Goal: Transaction & Acquisition: Purchase product/service

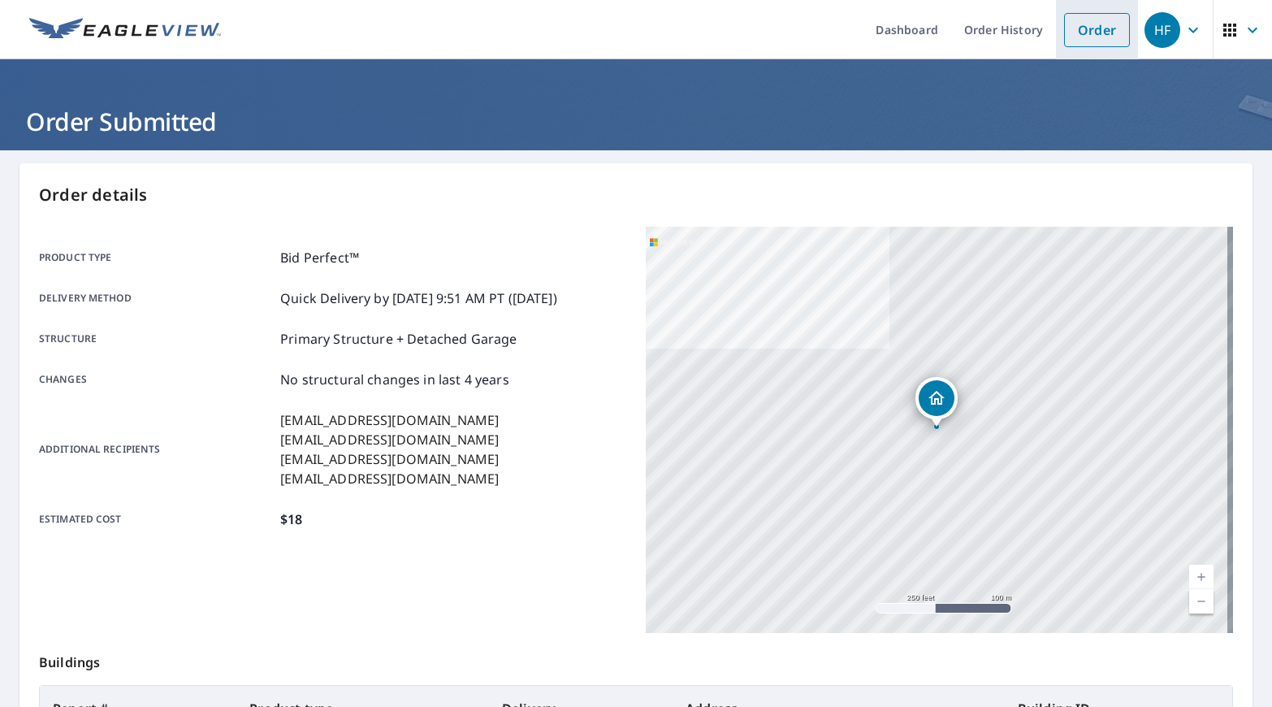
click at [1076, 37] on link "Order" at bounding box center [1097, 30] width 66 height 34
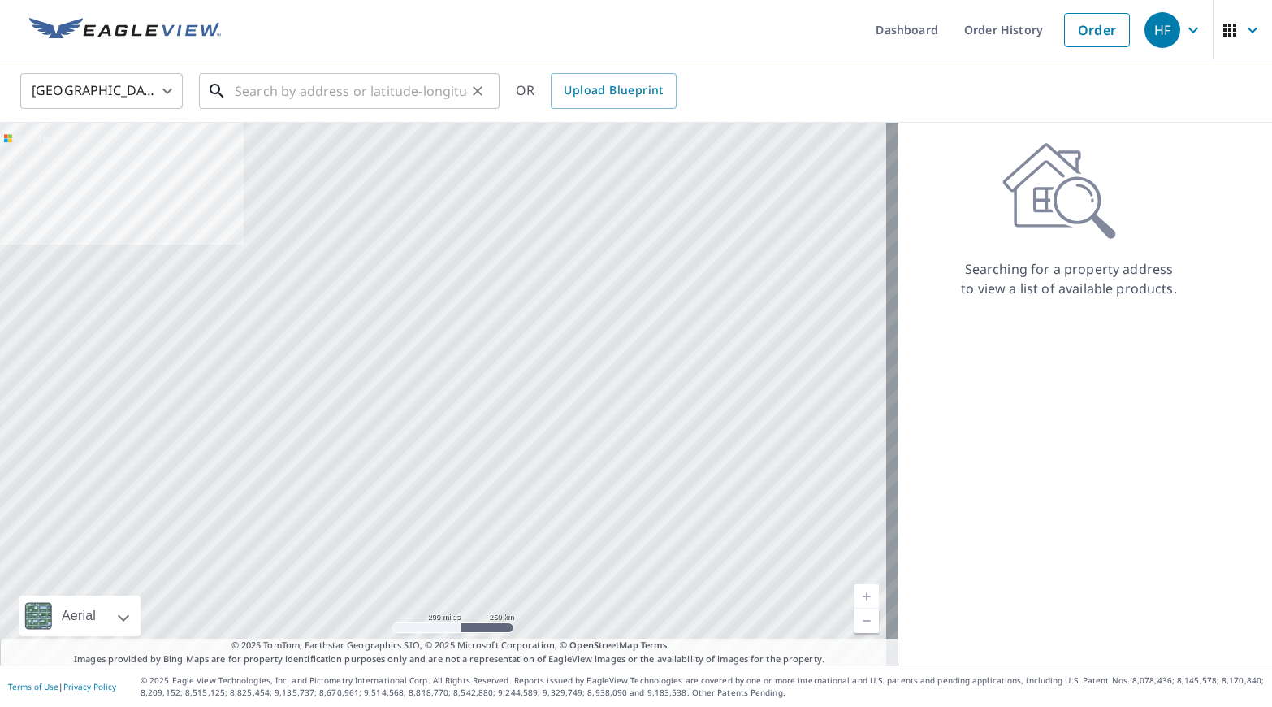
click at [335, 88] on input "text" at bounding box center [351, 90] width 232 height 45
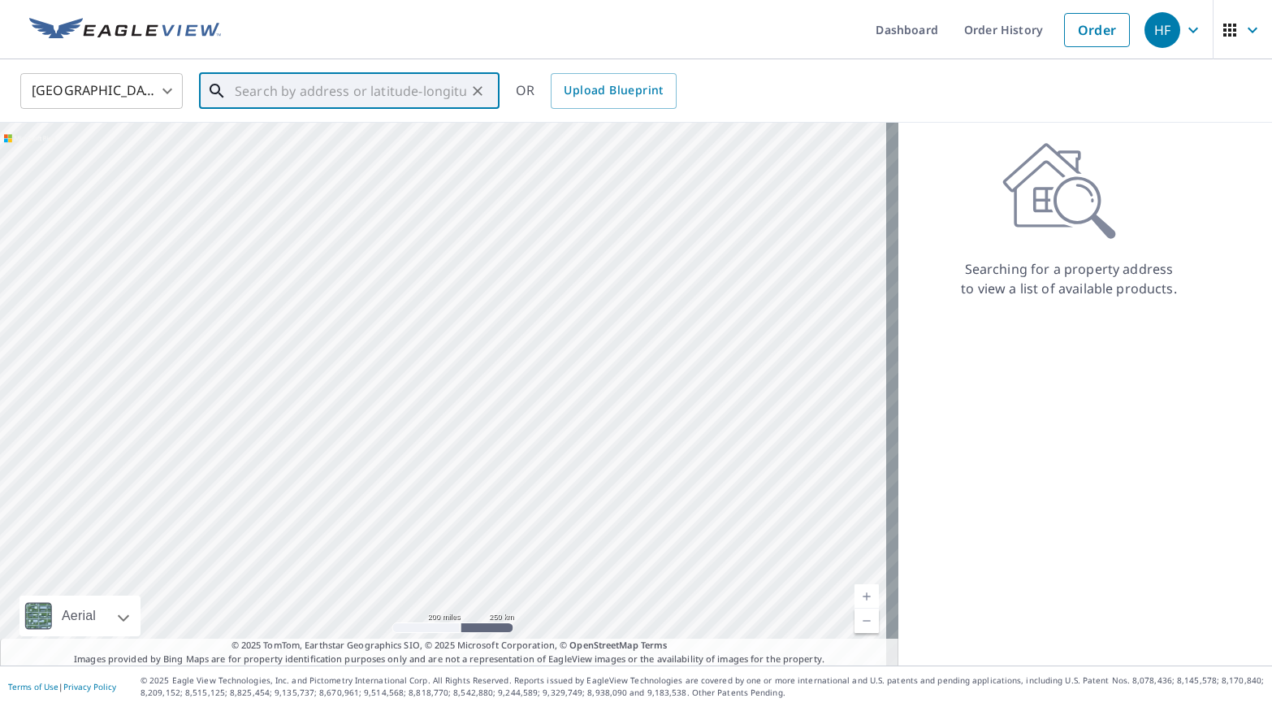
paste input "[STREET_ADDRESS]"
click at [370, 157] on p "Dania, FL 33004" at bounding box center [359, 156] width 255 height 16
type input "[STREET_ADDRESS]"
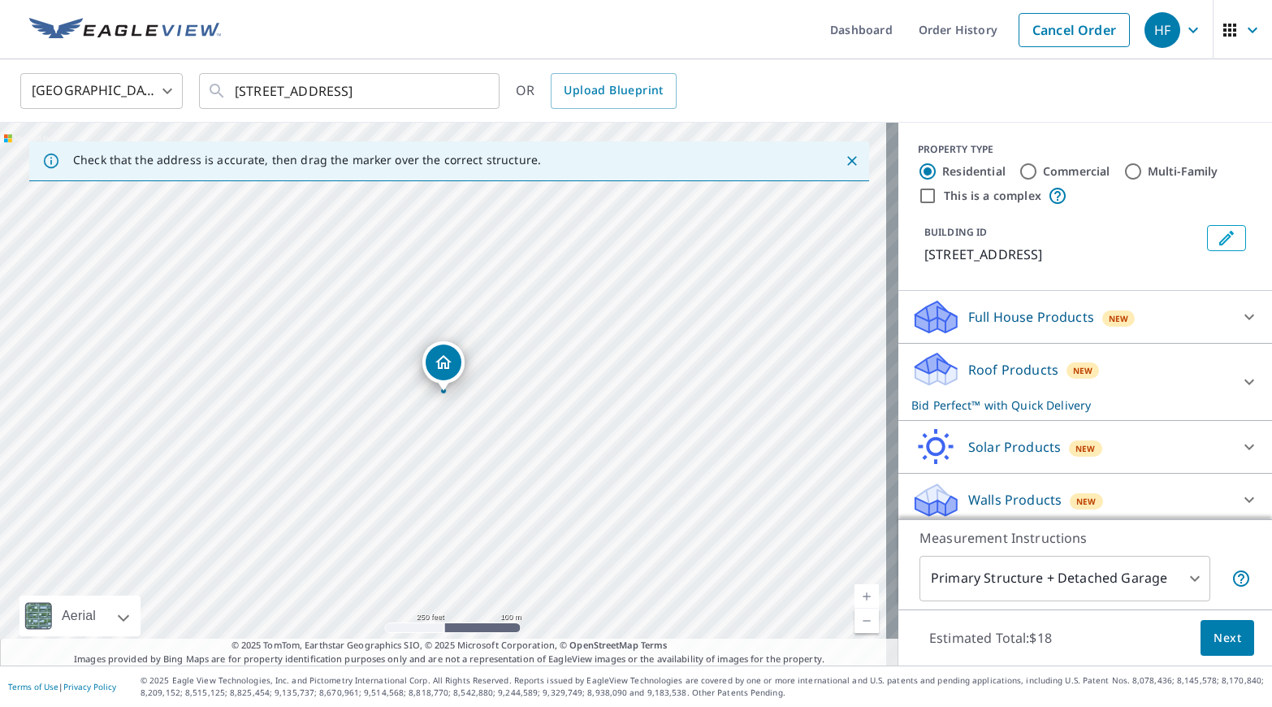
click at [1201, 636] on button "Next" at bounding box center [1228, 638] width 54 height 37
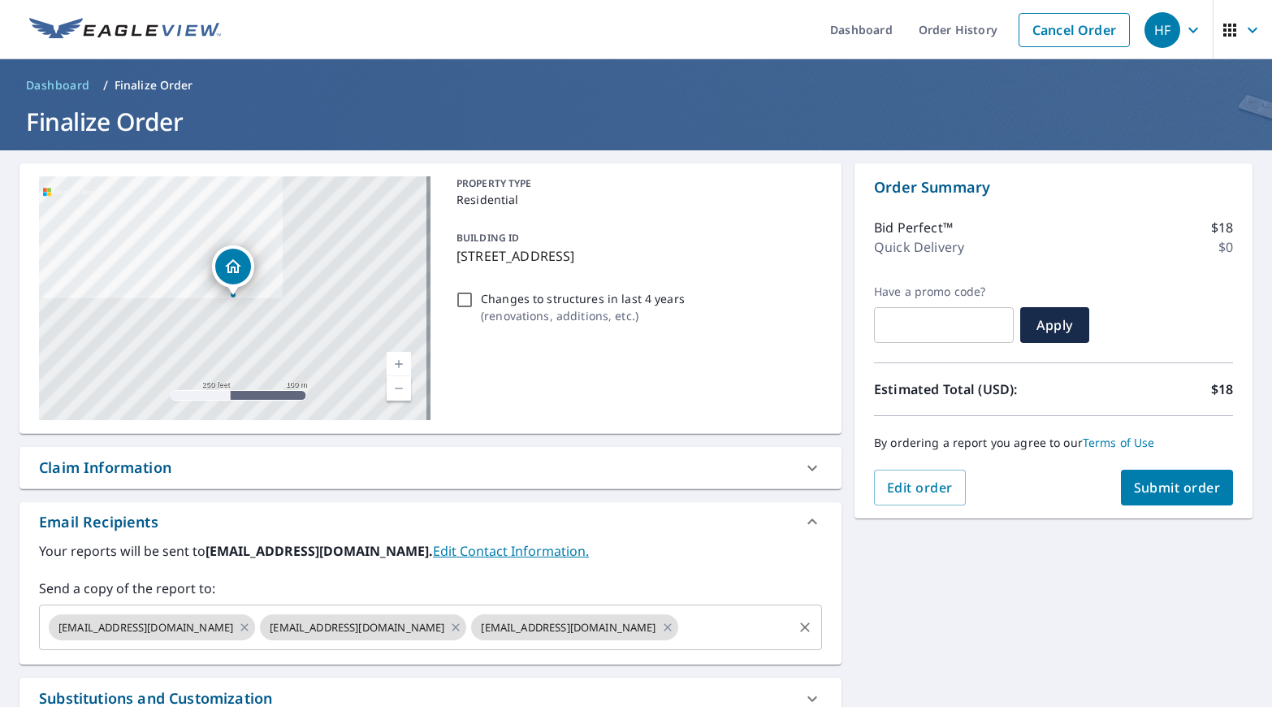
click at [681, 623] on input "text" at bounding box center [736, 627] width 110 height 31
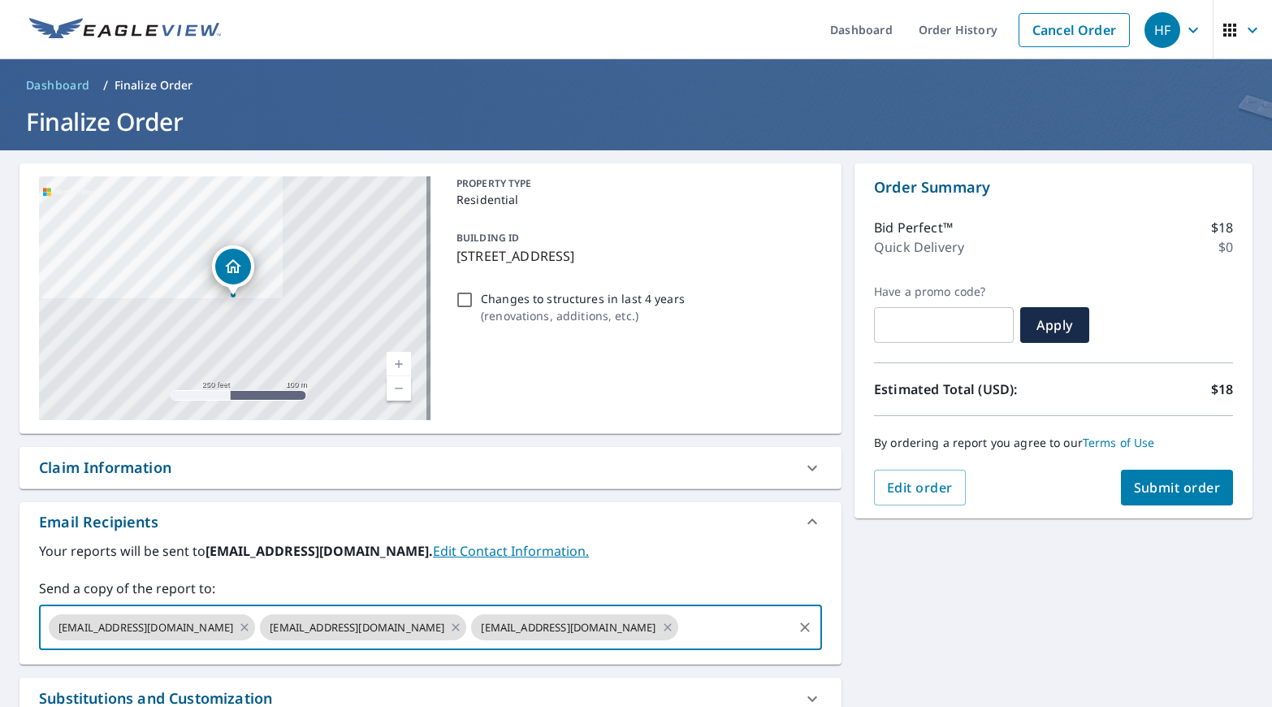
paste input "[EMAIL_ADDRESS][DOMAIN_NAME]"
type input "[EMAIL_ADDRESS][DOMAIN_NAME]"
click at [656, 560] on label "Your reports will be sent to [EMAIL_ADDRESS][DOMAIN_NAME]. Edit Contact Informa…" at bounding box center [430, 550] width 783 height 19
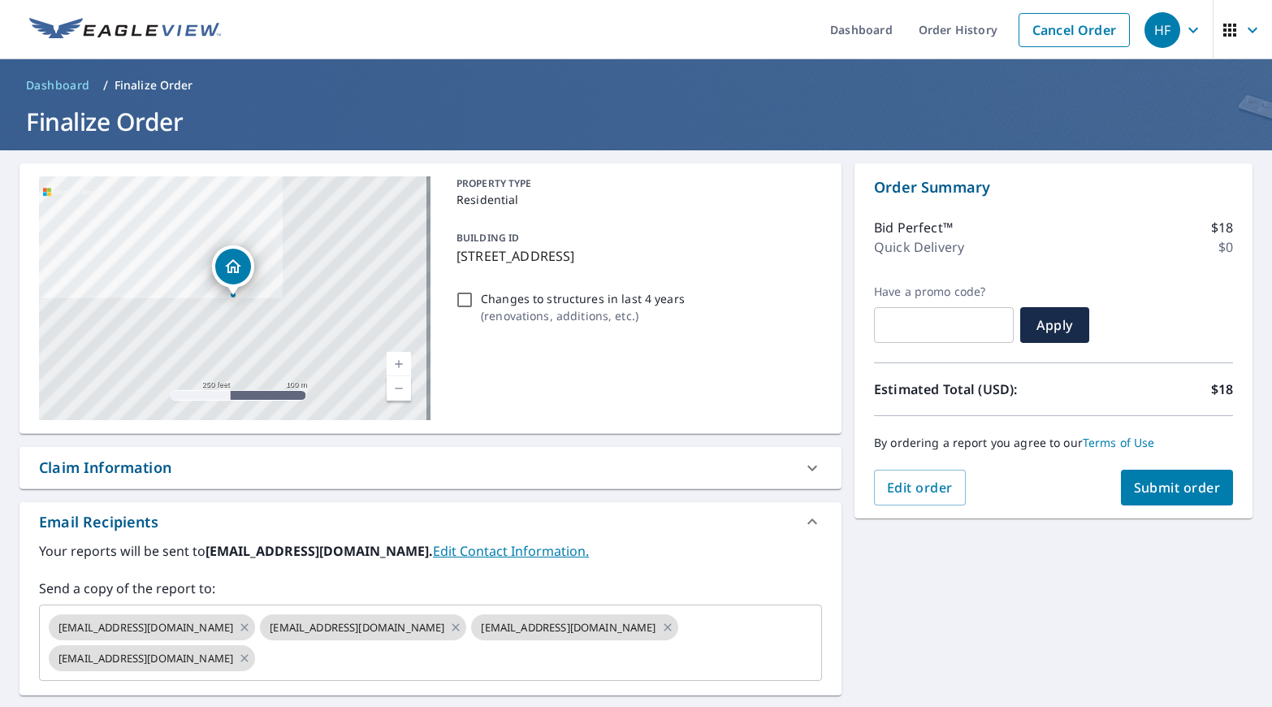
click at [1175, 497] on button "Submit order" at bounding box center [1177, 488] width 113 height 36
checkbox input "true"
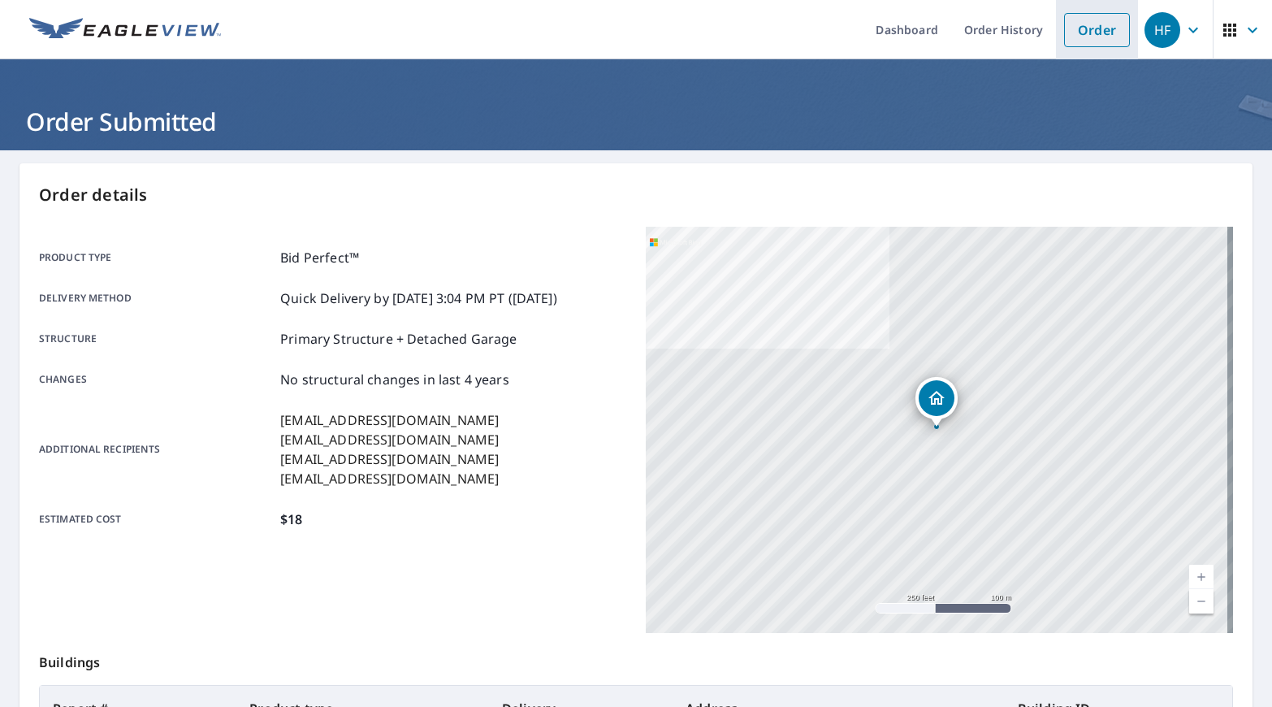
click at [1069, 40] on link "Order" at bounding box center [1097, 30] width 66 height 34
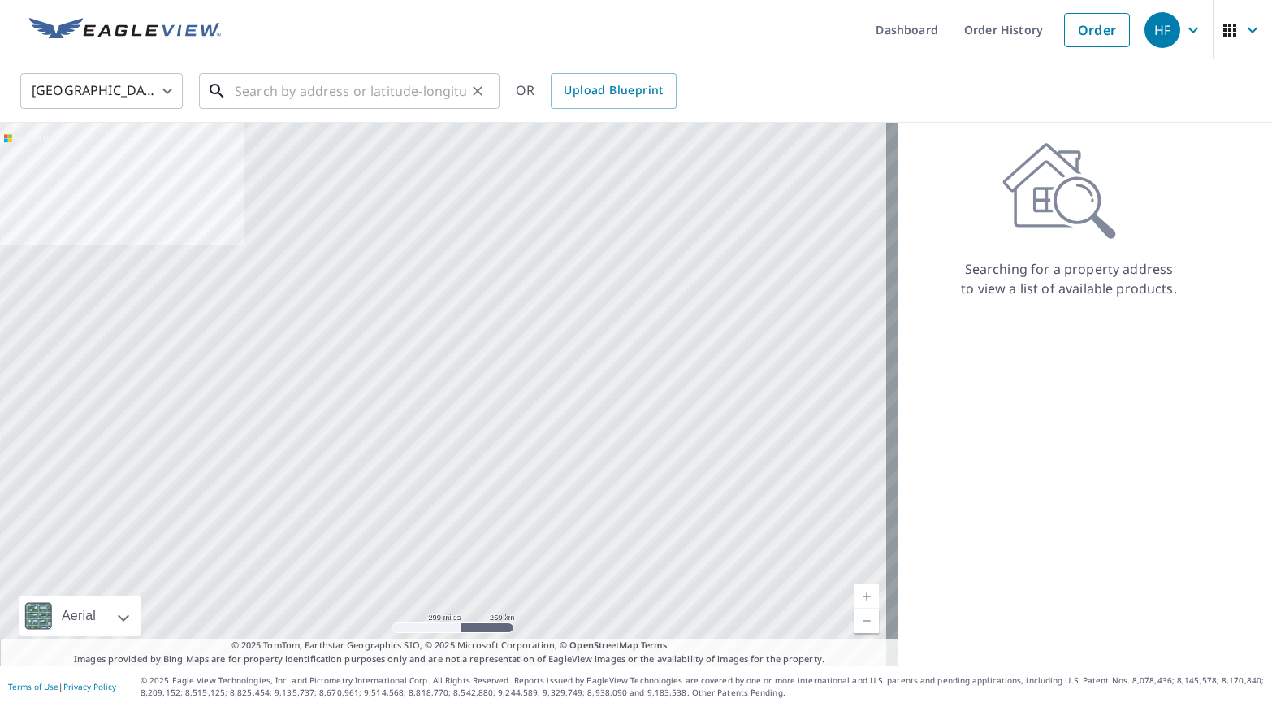
click at [276, 98] on input "text" at bounding box center [351, 90] width 232 height 45
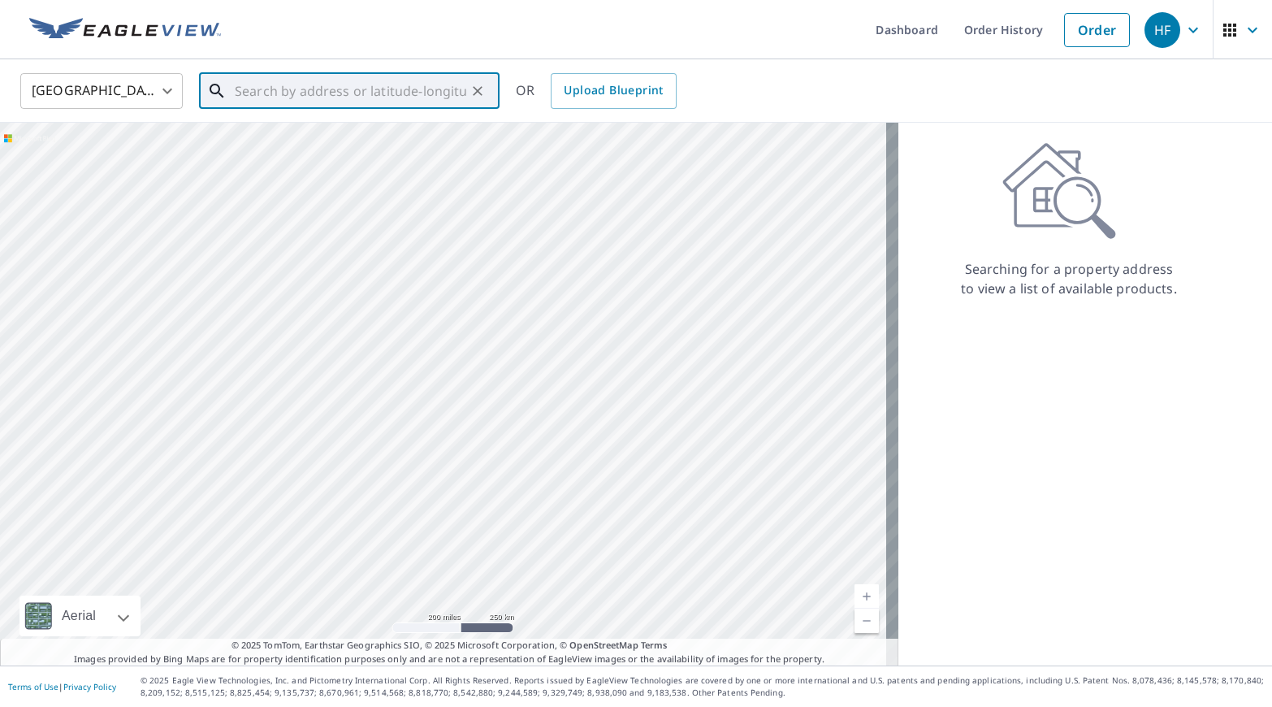
paste input "[STREET_ADDRESS]"
click at [383, 154] on p "[GEOGRAPHIC_DATA]" at bounding box center [359, 156] width 255 height 16
type input "[STREET_ADDRESS]"
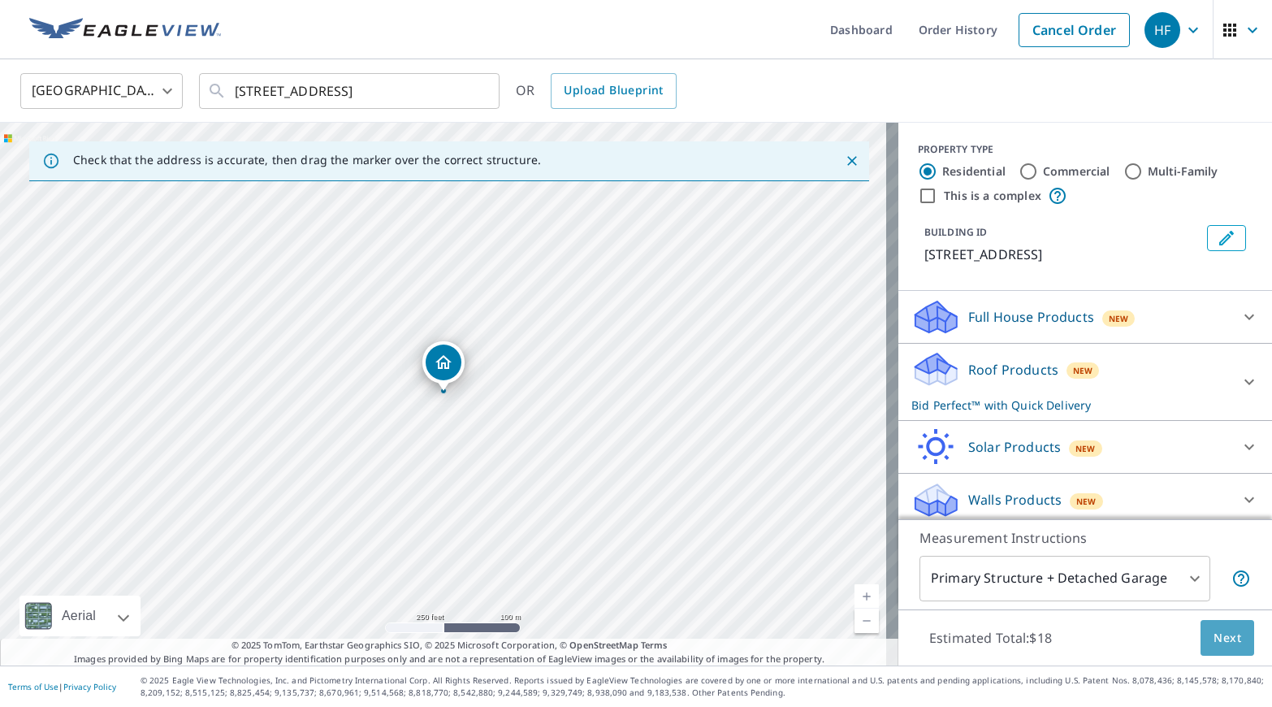
click at [1201, 626] on button "Next" at bounding box center [1228, 638] width 54 height 37
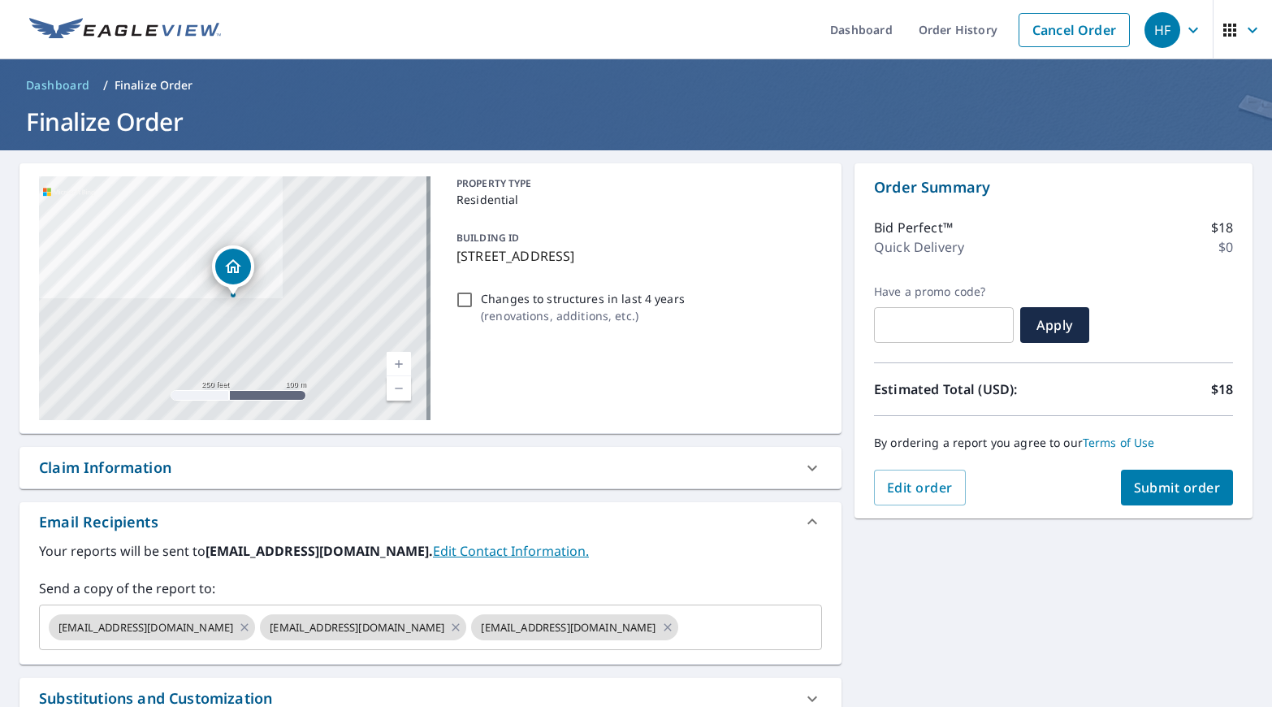
scroll to position [81, 0]
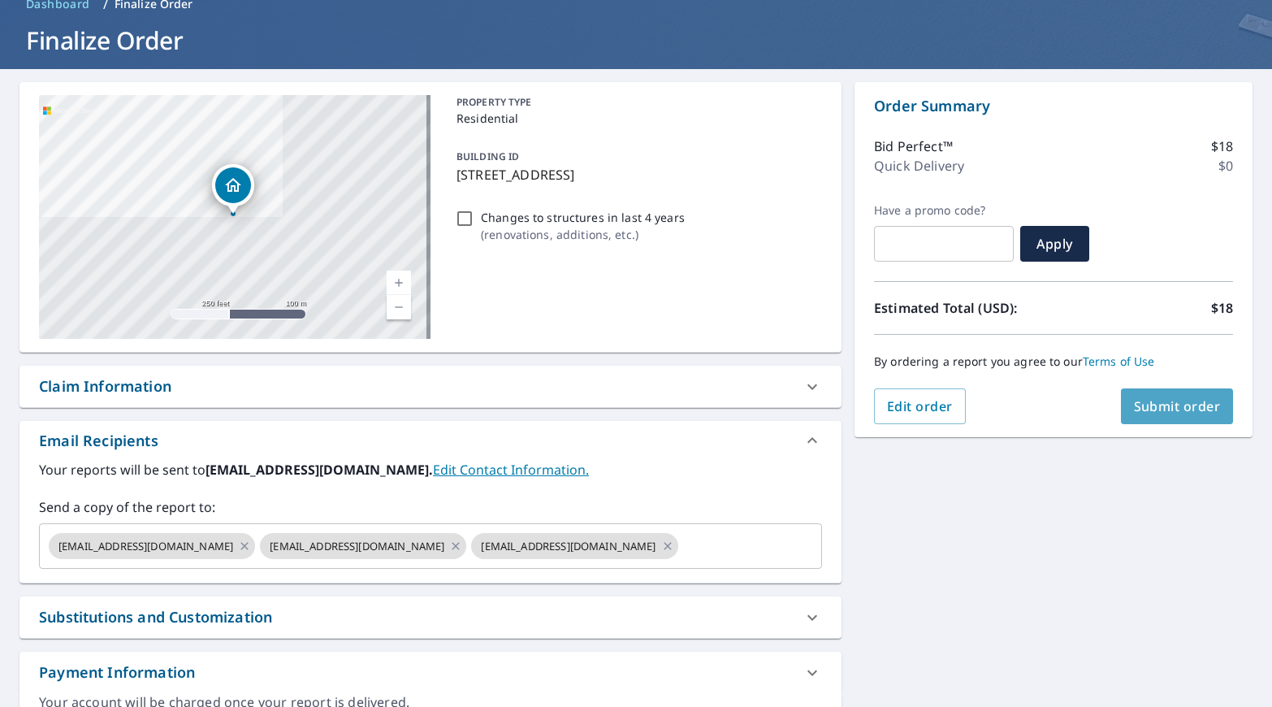
click at [1159, 404] on span "Submit order" at bounding box center [1177, 406] width 87 height 18
checkbox input "true"
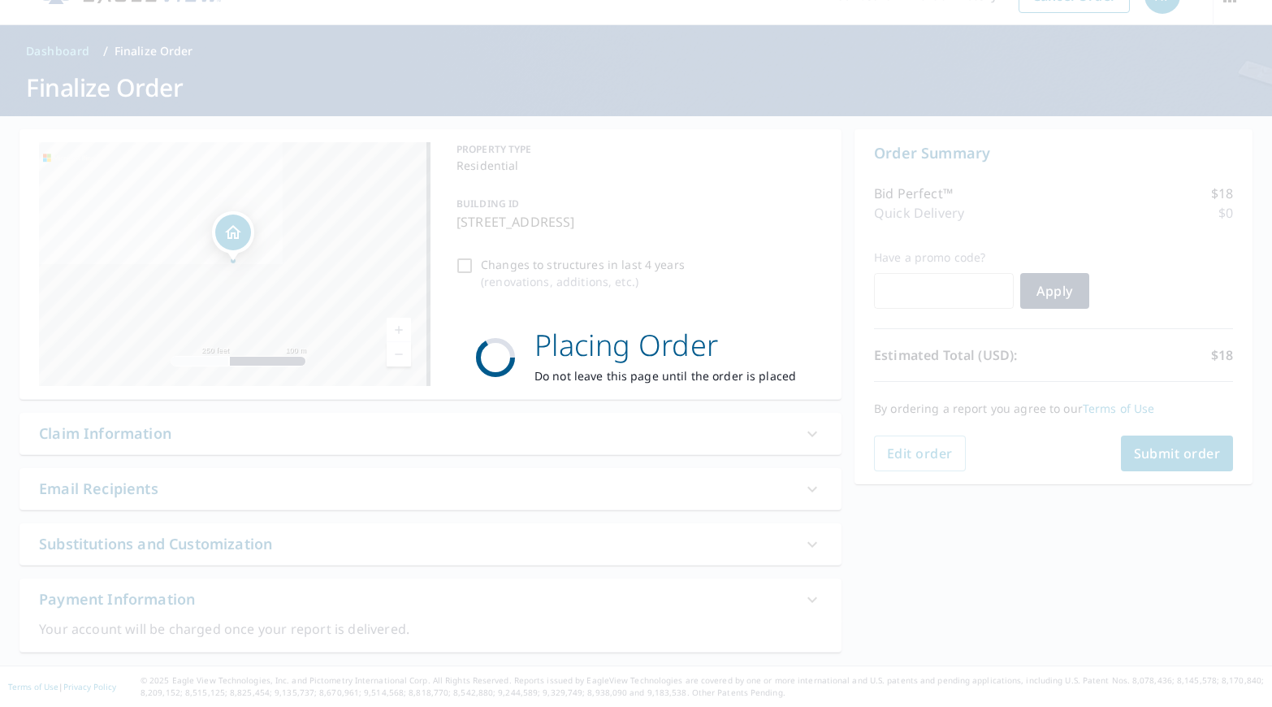
scroll to position [34, 0]
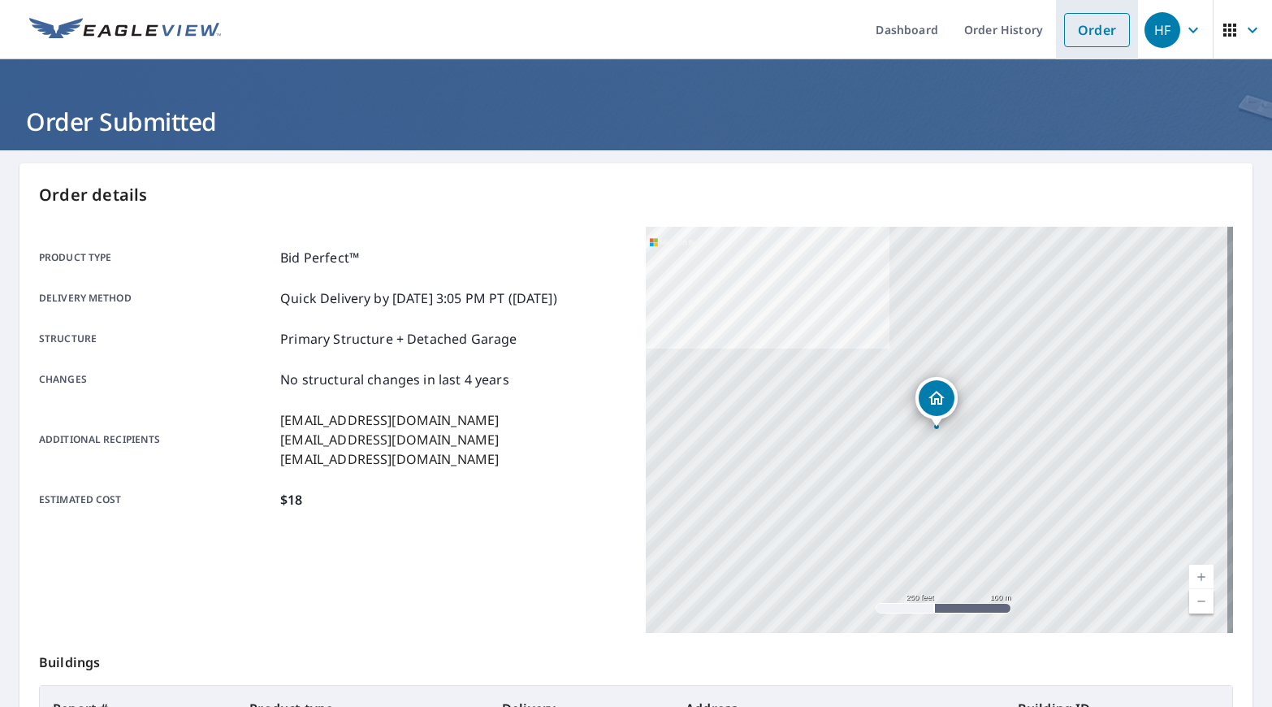
click at [1074, 37] on link "Order" at bounding box center [1097, 30] width 66 height 34
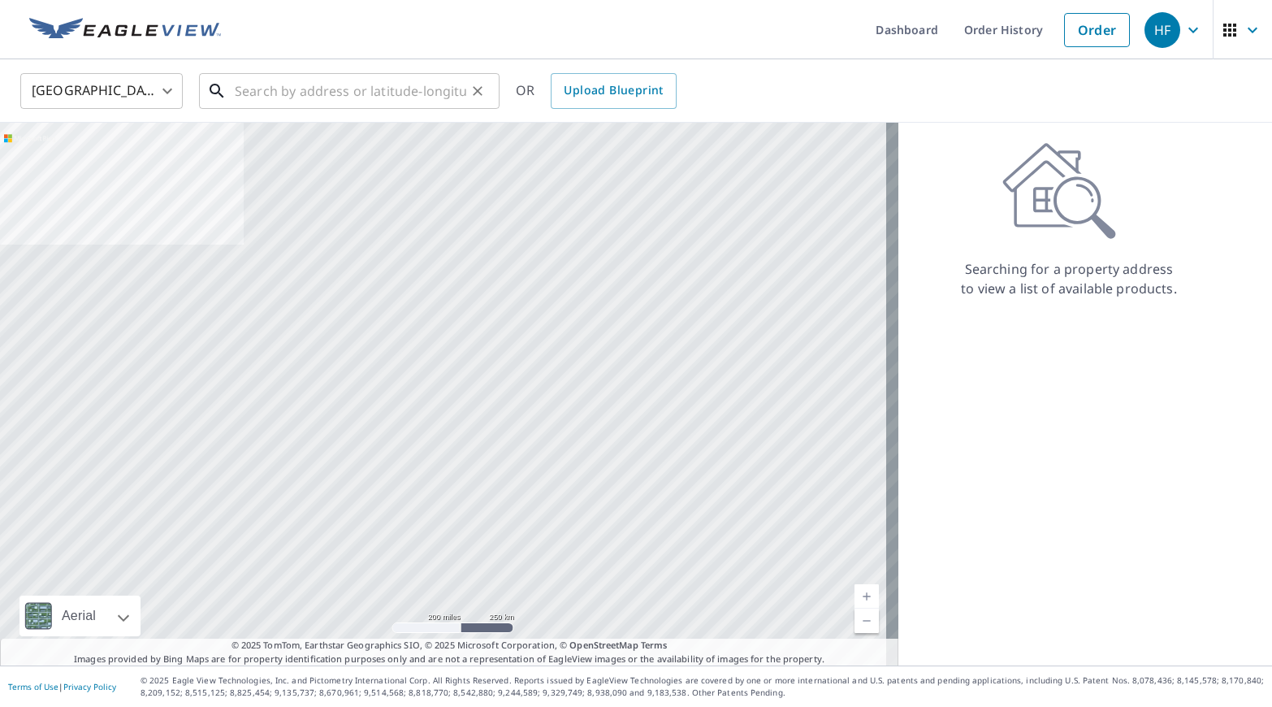
click at [298, 86] on input "text" at bounding box center [351, 90] width 232 height 45
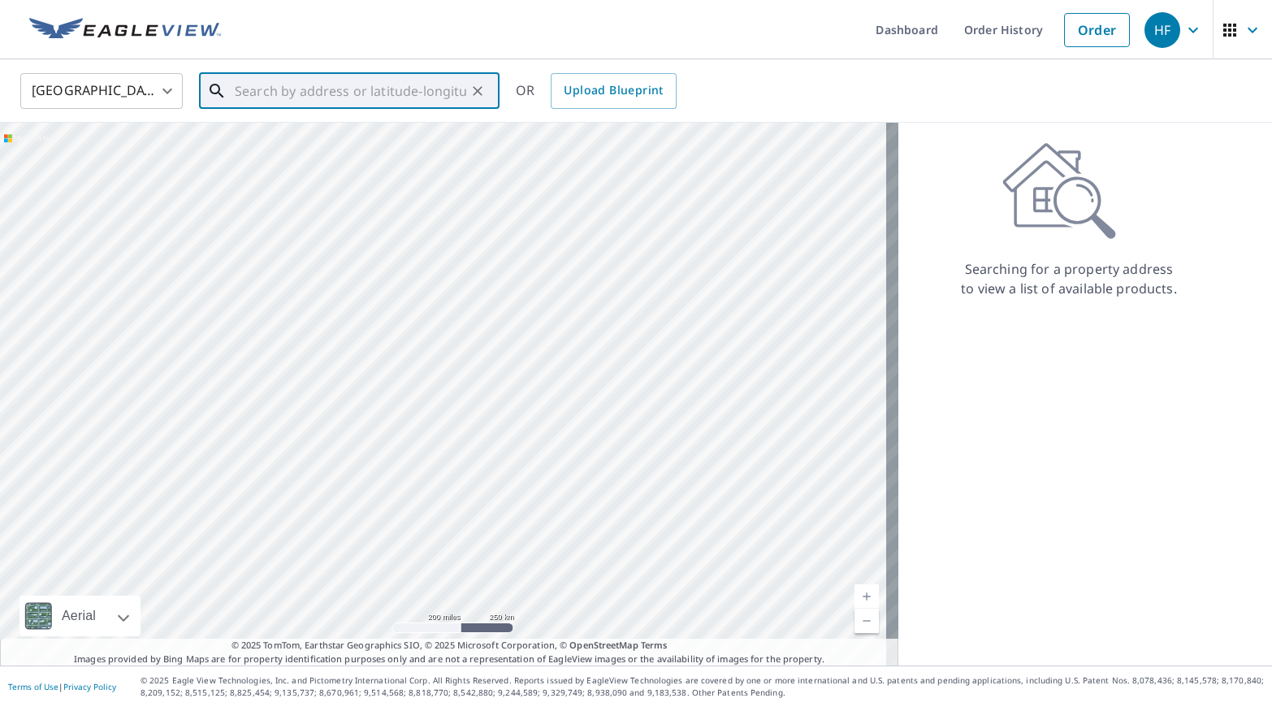
paste input "[STREET_ADDRESS]"
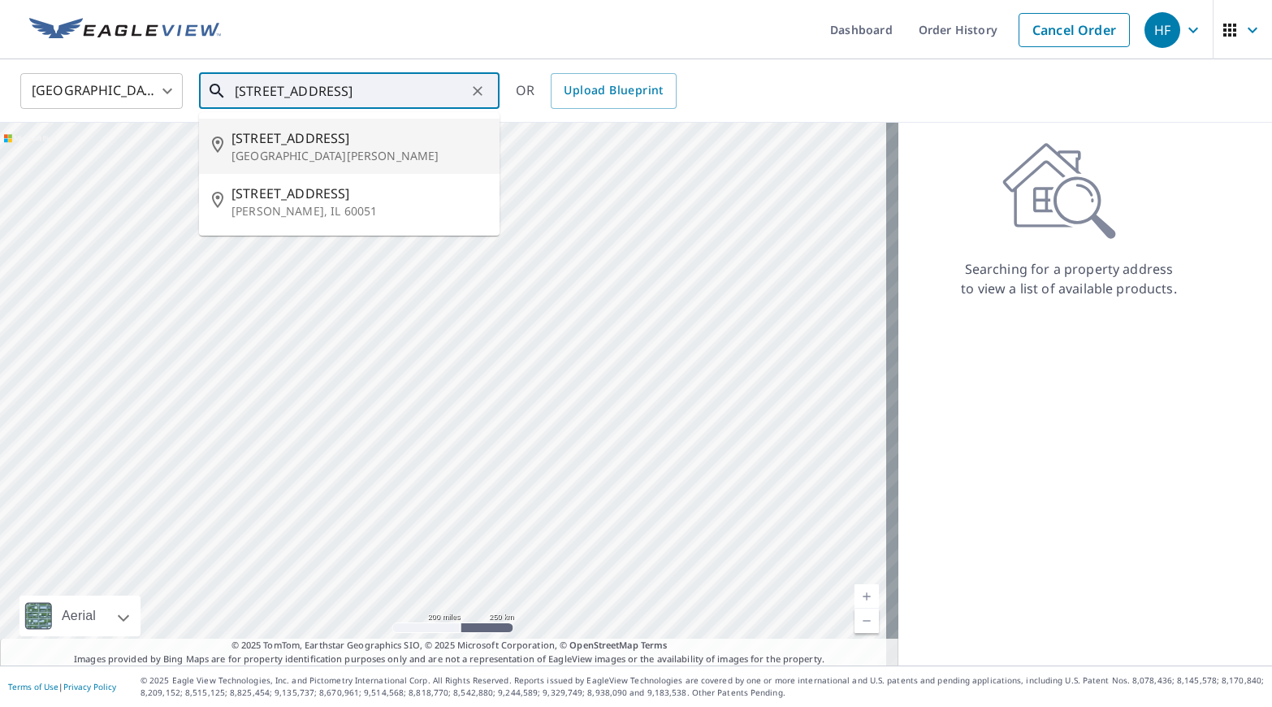
click at [411, 156] on p "[GEOGRAPHIC_DATA][PERSON_NAME]" at bounding box center [359, 156] width 255 height 16
type input "[STREET_ADDRESS][PERSON_NAME]"
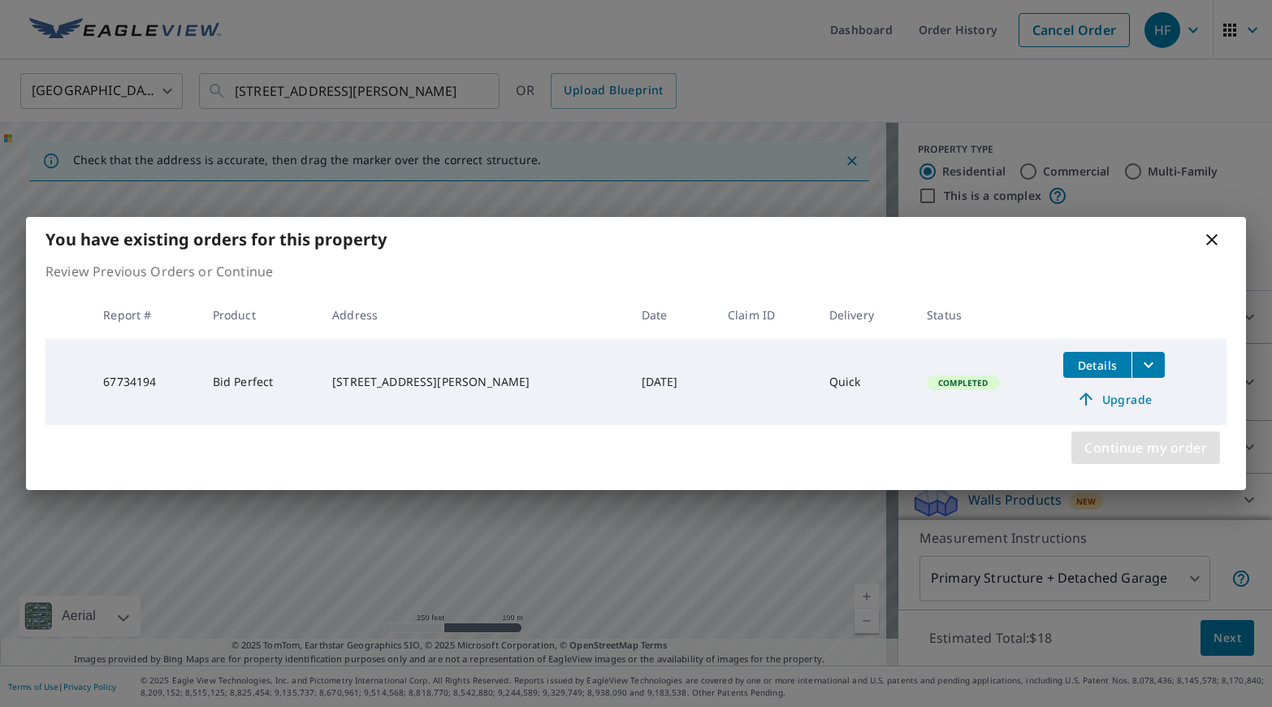
click at [1154, 456] on span "Continue my order" at bounding box center [1146, 447] width 123 height 23
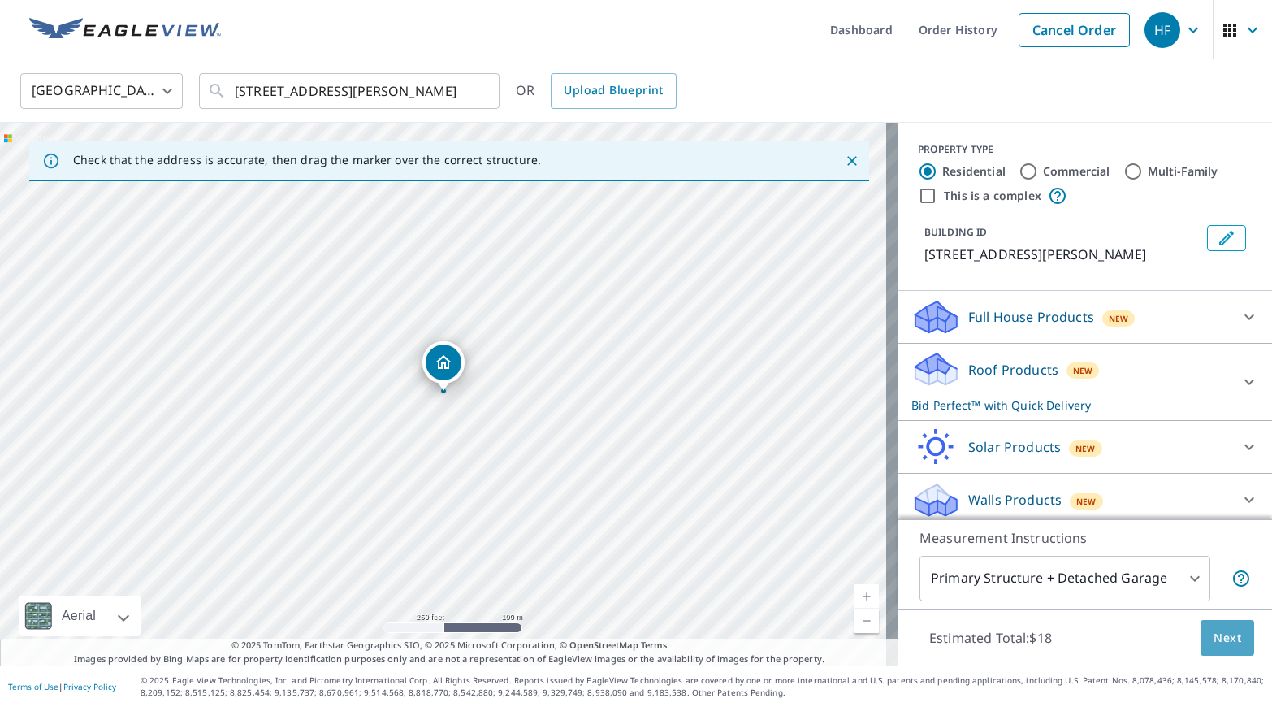
click at [1216, 641] on span "Next" at bounding box center [1228, 638] width 28 height 20
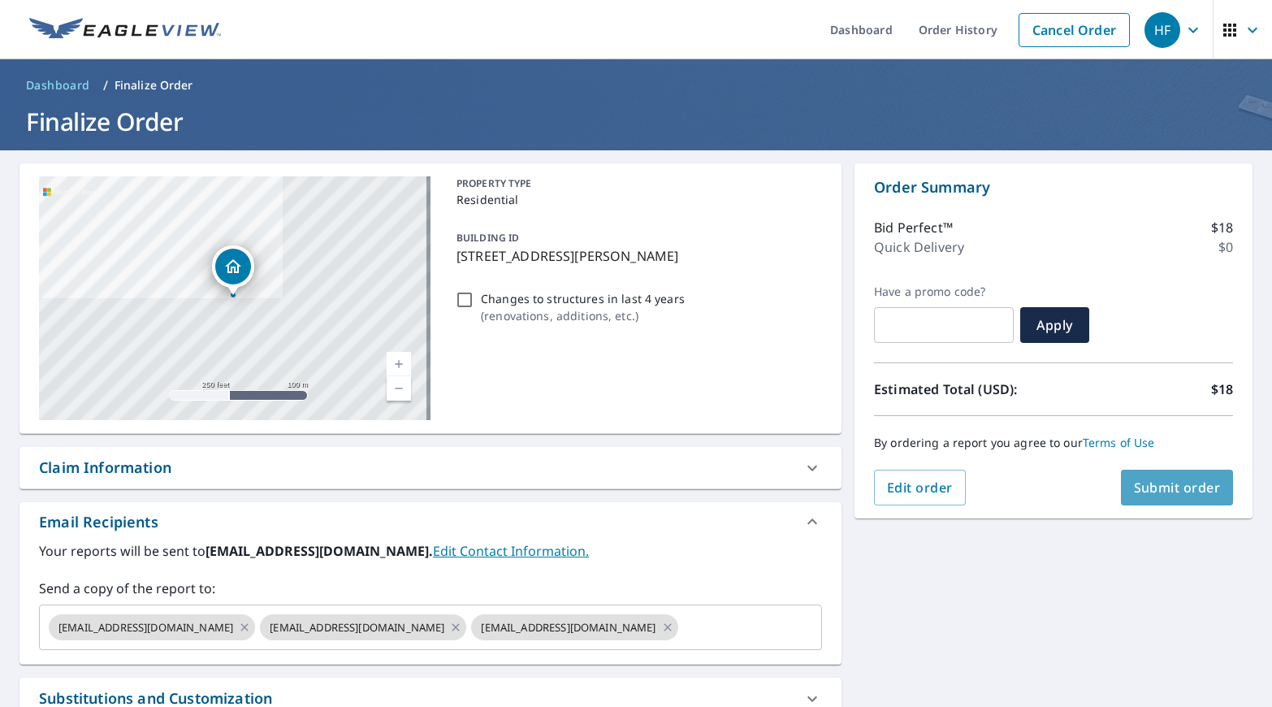
click at [1163, 479] on span "Submit order" at bounding box center [1177, 487] width 87 height 18
checkbox input "true"
